Goal: Entertainment & Leisure: Consume media (video, audio)

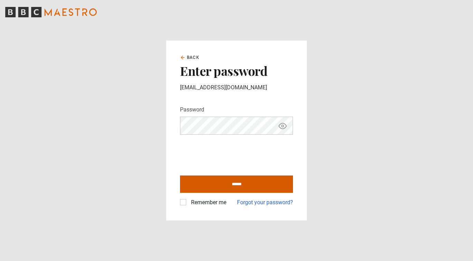
click at [235, 182] on input "******" at bounding box center [236, 183] width 113 height 17
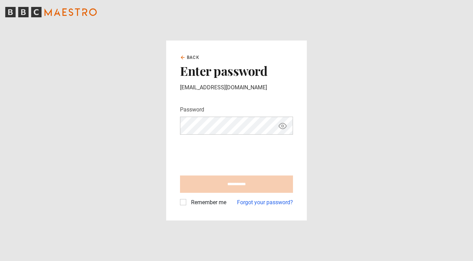
type input "**********"
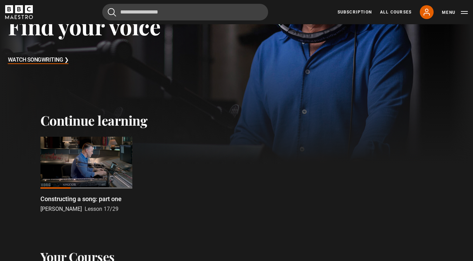
scroll to position [128, 0]
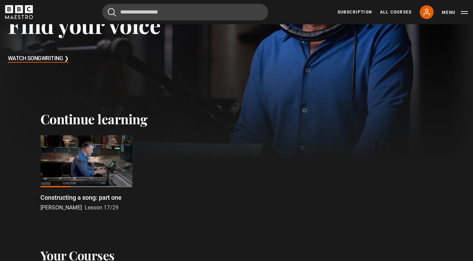
click at [89, 171] on div at bounding box center [86, 161] width 92 height 52
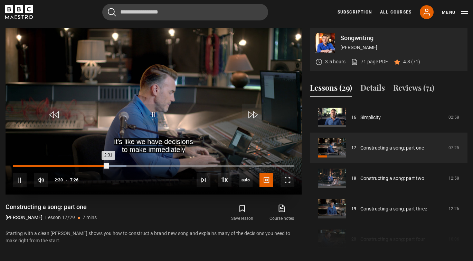
click at [70, 165] on div "1:30" at bounding box center [70, 166] width 1 height 2
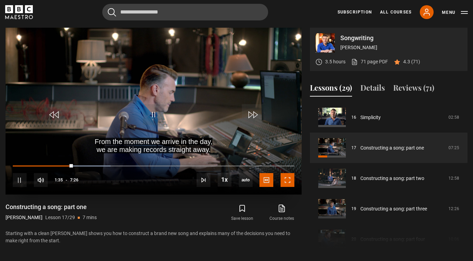
click at [287, 179] on span "Video Player" at bounding box center [288, 180] width 14 height 14
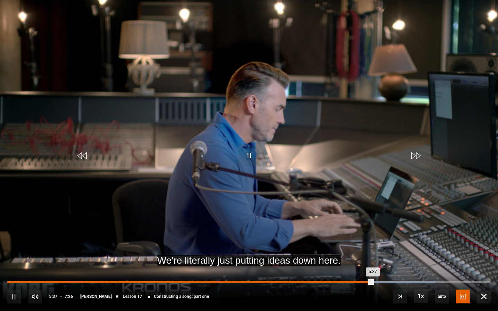
click at [326, 260] on div "4:54" at bounding box center [326, 282] width 1 height 2
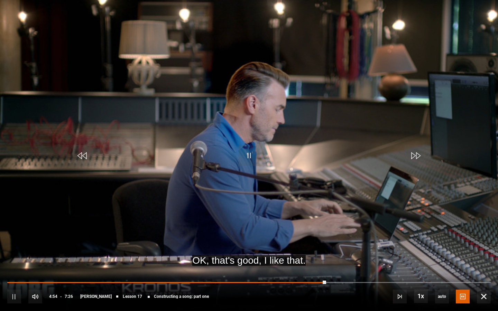
click at [296, 260] on div "10s Skip Back 10 seconds Pause 10s Skip Forward 10 seconds Loaded : 0.00% 4:32 …" at bounding box center [249, 292] width 498 height 38
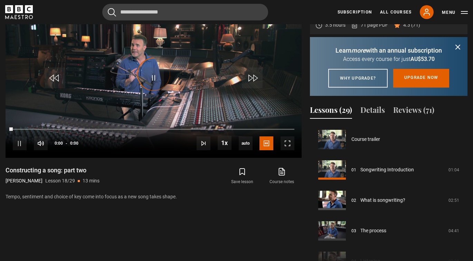
scroll to position [517, 0]
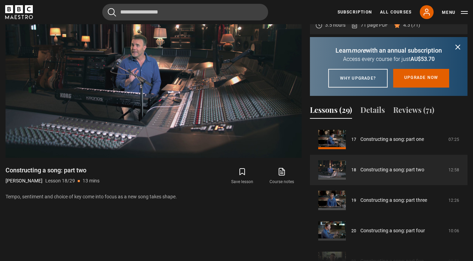
click at [460, 46] on icon "submit" at bounding box center [458, 47] width 8 height 8
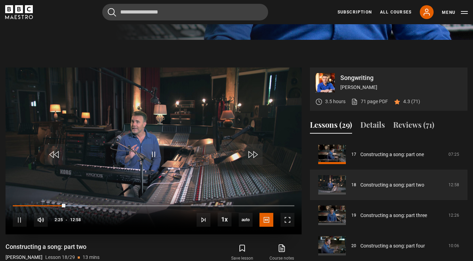
scroll to position [240, 0]
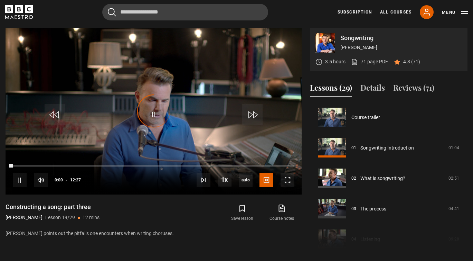
scroll to position [548, 0]
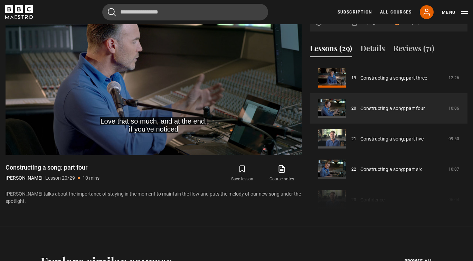
scroll to position [311, 0]
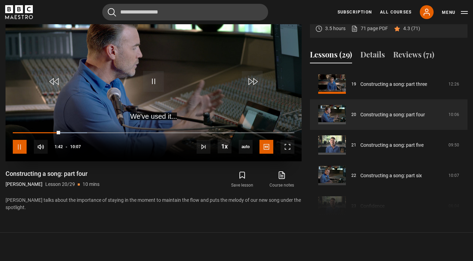
click at [23, 146] on span "Video Player" at bounding box center [20, 147] width 14 height 14
